Goal: Information Seeking & Learning: Learn about a topic

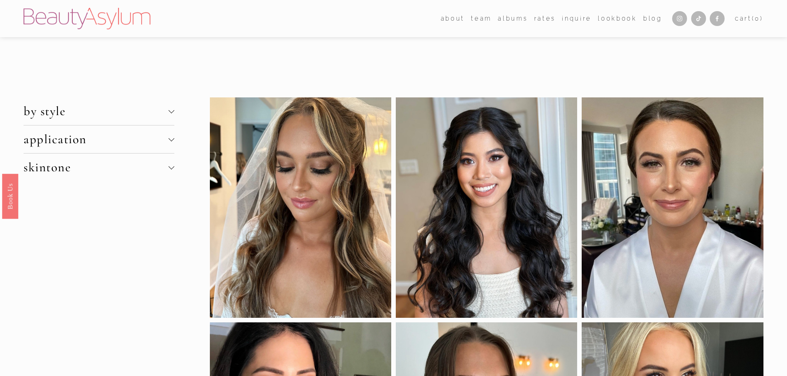
click at [171, 139] on div at bounding box center [171, 138] width 6 height 6
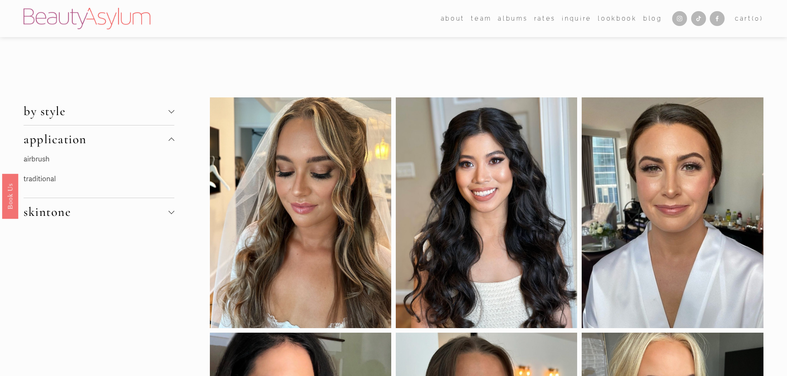
click at [173, 106] on button "by style" at bounding box center [99, 111] width 150 height 28
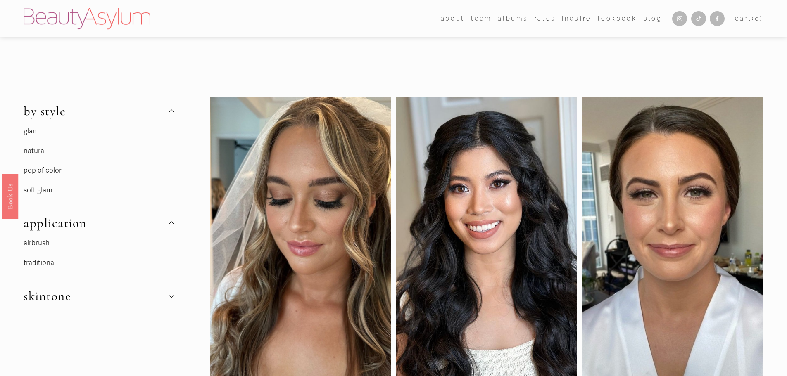
click at [38, 132] on link "glam" at bounding box center [31, 131] width 15 height 9
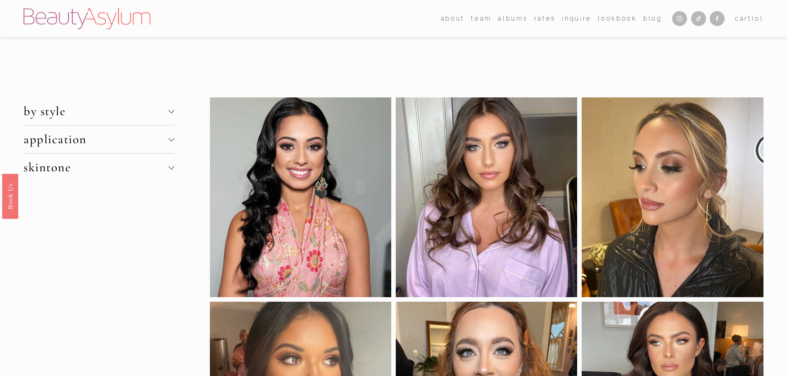
click at [168, 115] on span "by style" at bounding box center [96, 111] width 145 height 15
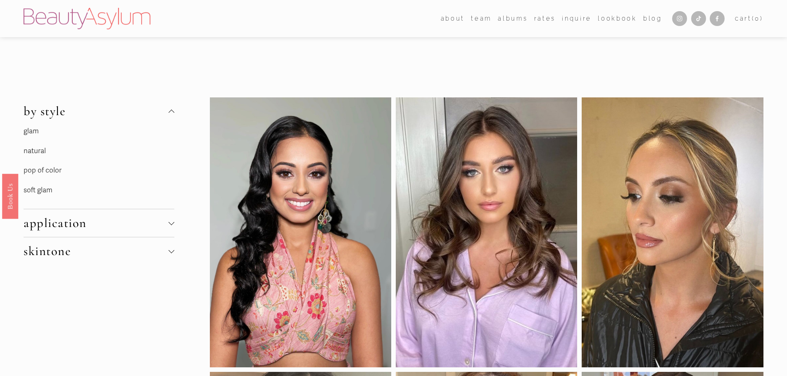
click at [45, 194] on link "soft glam" at bounding box center [38, 190] width 29 height 9
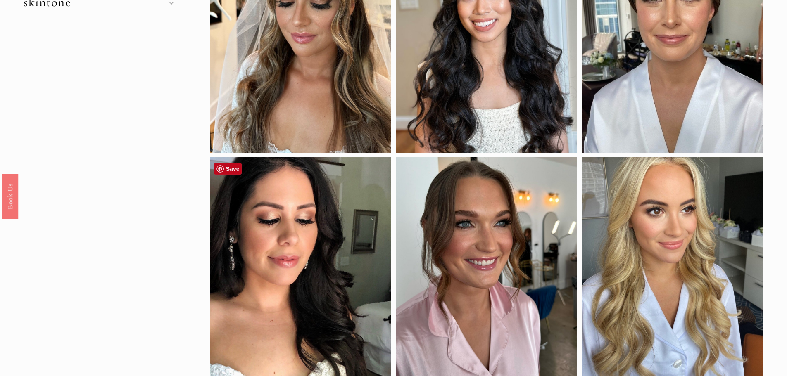
scroll to position [454, 0]
